Goal: Find specific page/section: Find specific page/section

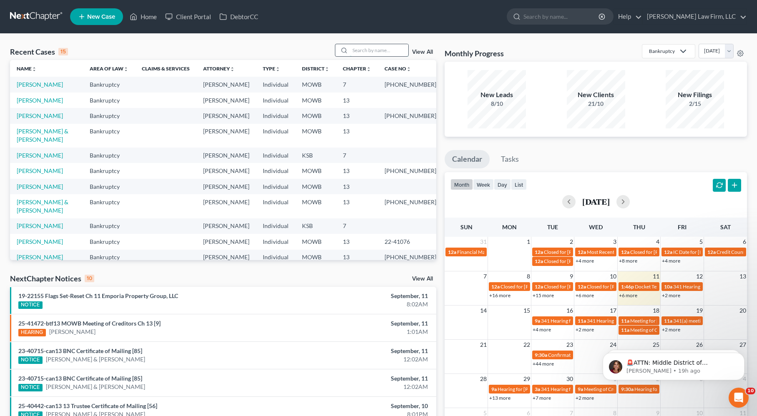
click at [402, 48] on input "search" at bounding box center [379, 50] width 58 height 12
type input "swindells"
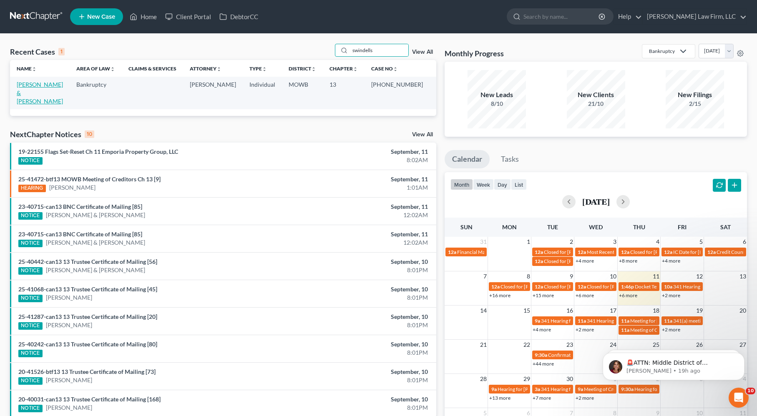
click at [43, 83] on link "[PERSON_NAME] & [PERSON_NAME]" at bounding box center [40, 93] width 46 height 24
select select "4"
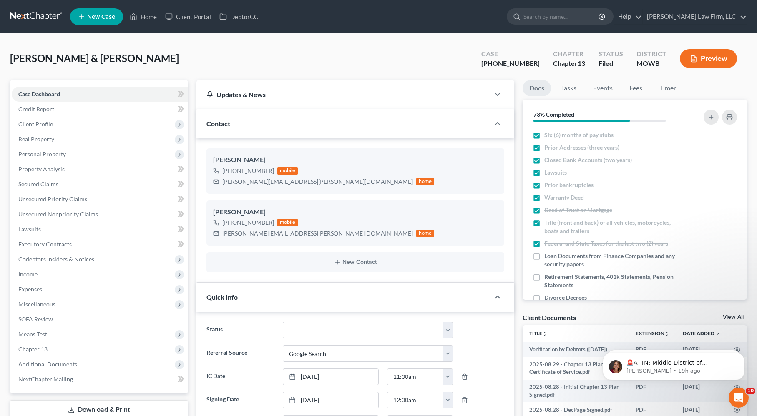
scroll to position [86, 0]
drag, startPoint x: 501, startPoint y: 63, endPoint x: 544, endPoint y: 62, distance: 43.0
click at [544, 62] on div "Case [PHONE_NUMBER]" at bounding box center [511, 59] width 72 height 25
copy div "[PHONE_NUMBER]"
